Goal: Navigation & Orientation: Find specific page/section

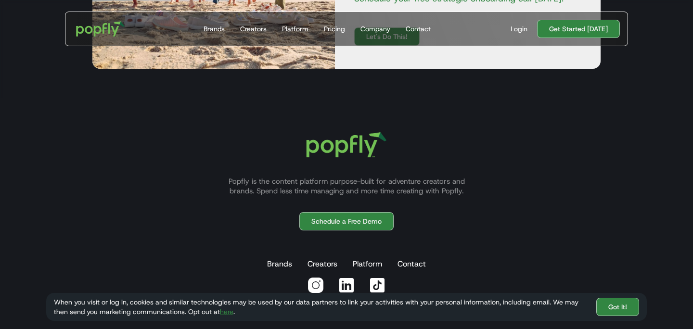
scroll to position [2801, 0]
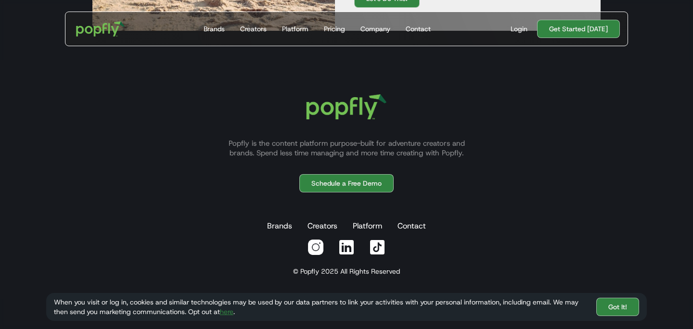
scroll to position [2801, 0]
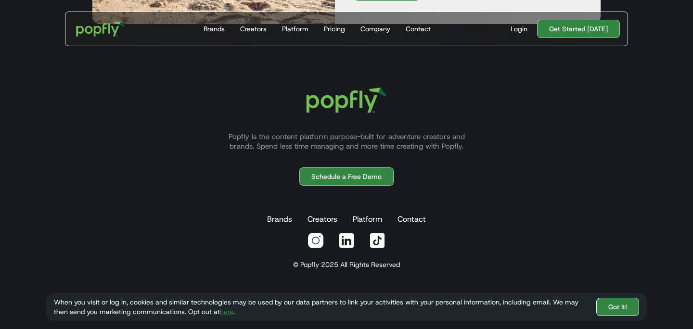
click at [611, 307] on link "Got It!" at bounding box center [617, 307] width 43 height 18
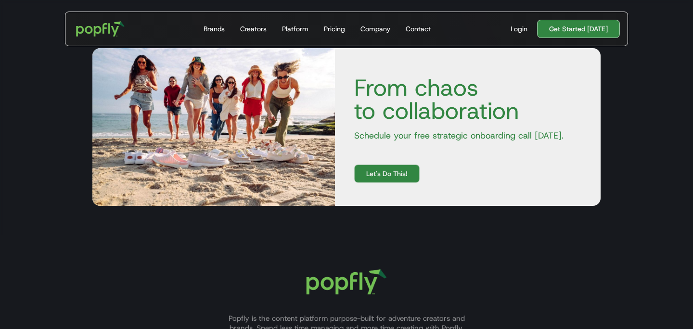
scroll to position [2594, 0]
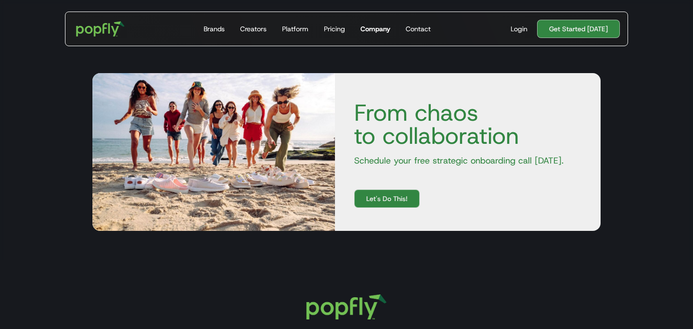
click at [373, 31] on div "Company" at bounding box center [375, 29] width 30 height 10
